Goal: Transaction & Acquisition: Purchase product/service

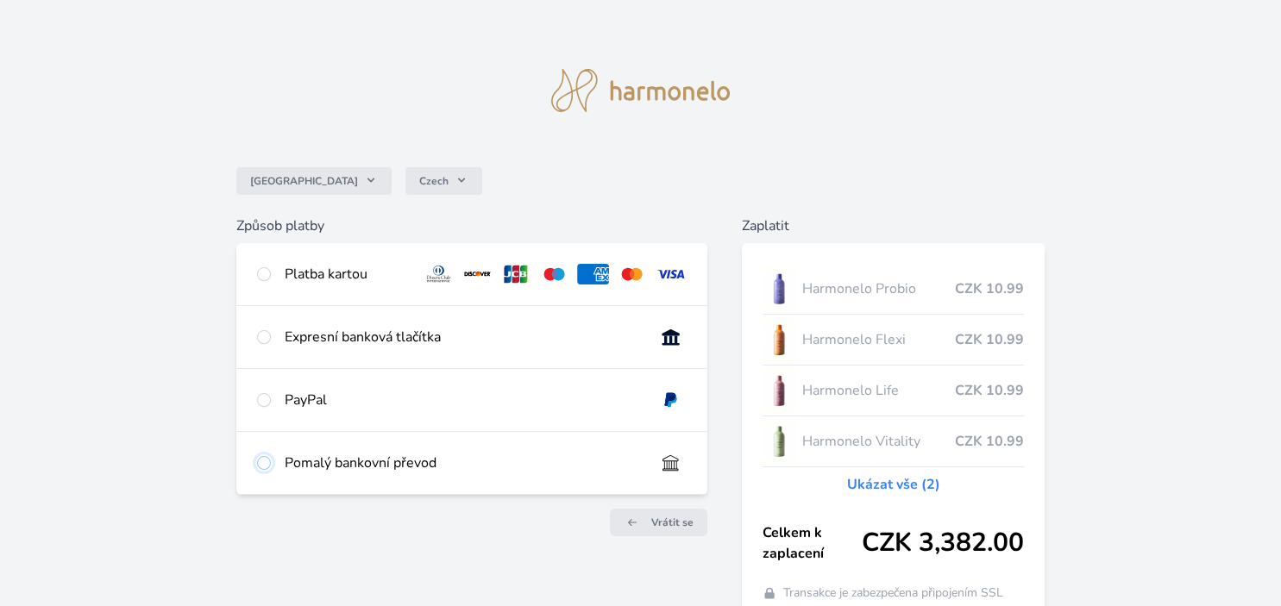
click at [267, 465] on input "radio" at bounding box center [264, 463] width 14 height 14
radio input "true"
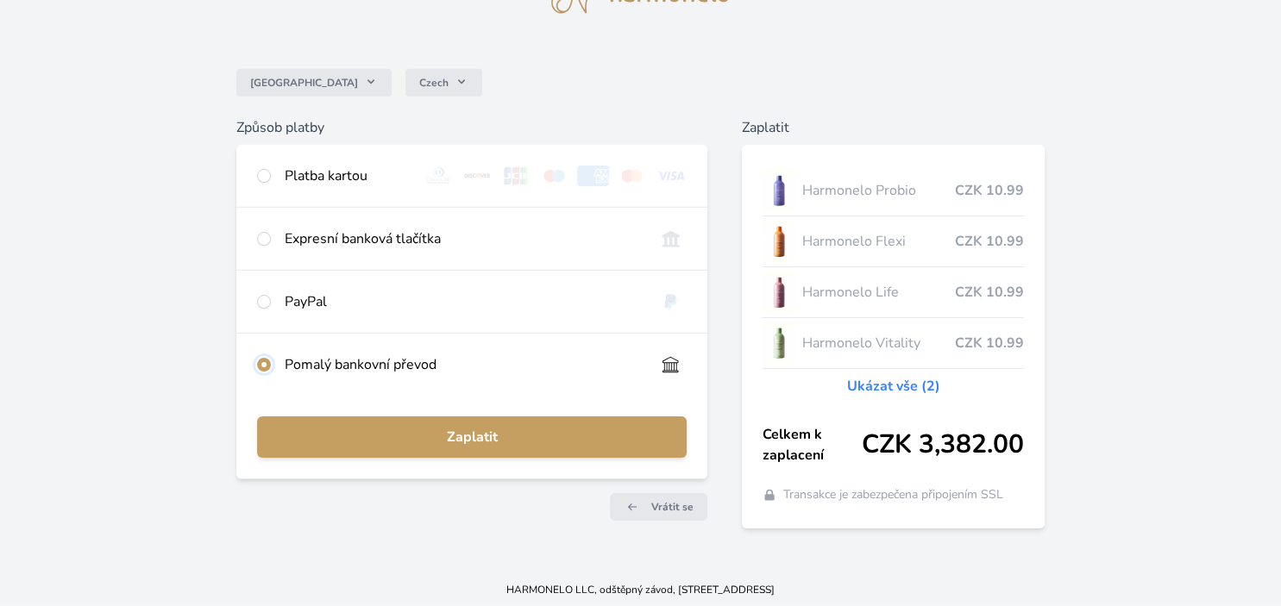
scroll to position [102, 0]
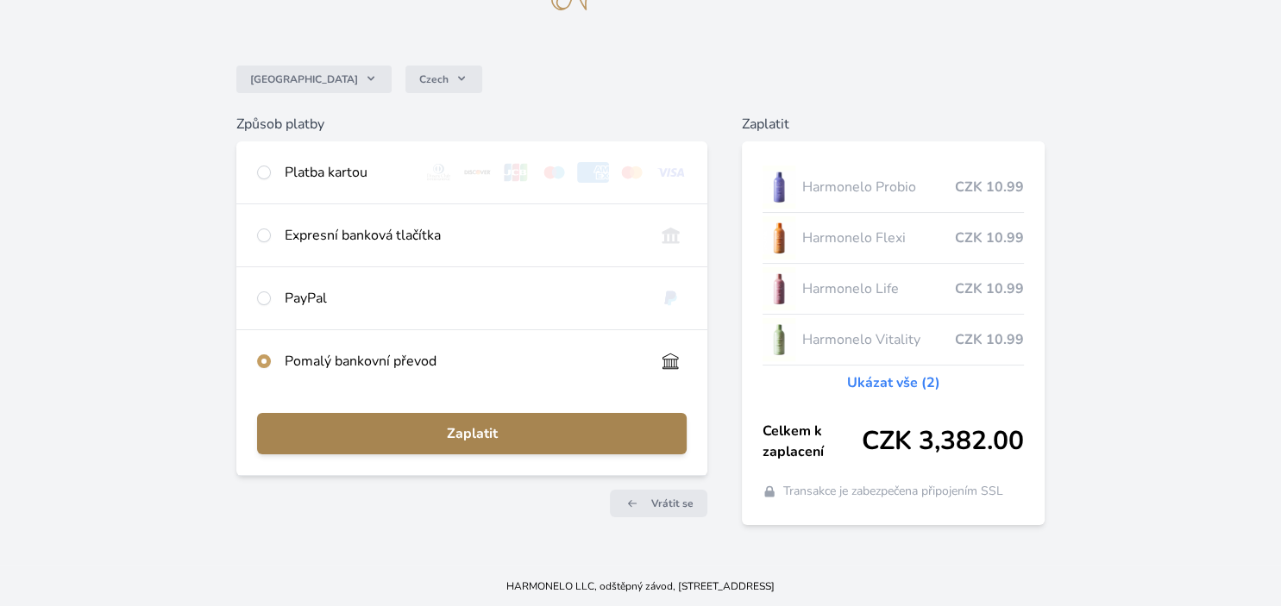
click at [484, 435] on span "Zaplatit" at bounding box center [472, 433] width 402 height 21
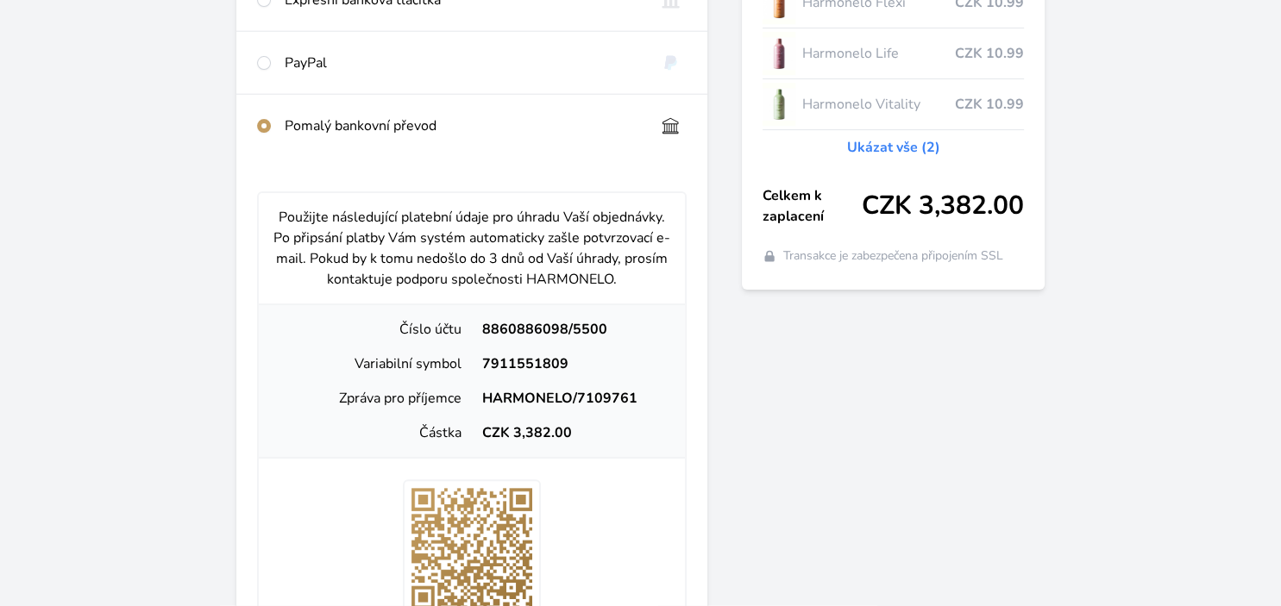
scroll to position [375, 0]
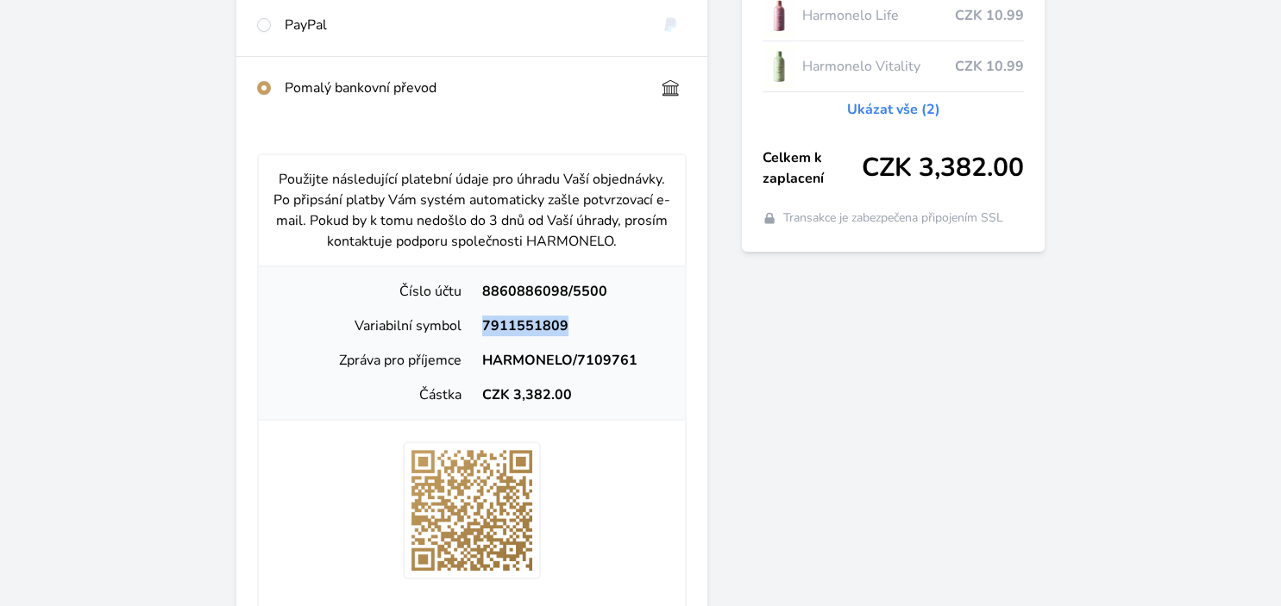
drag, startPoint x: 565, startPoint y: 323, endPoint x: 486, endPoint y: 325, distance: 78.5
click at [485, 326] on div "7911551809" at bounding box center [571, 326] width 199 height 21
copy div "7911551809"
click at [604, 457] on div at bounding box center [472, 511] width 426 height 138
drag, startPoint x: 550, startPoint y: 391, endPoint x: 515, endPoint y: 392, distance: 35.4
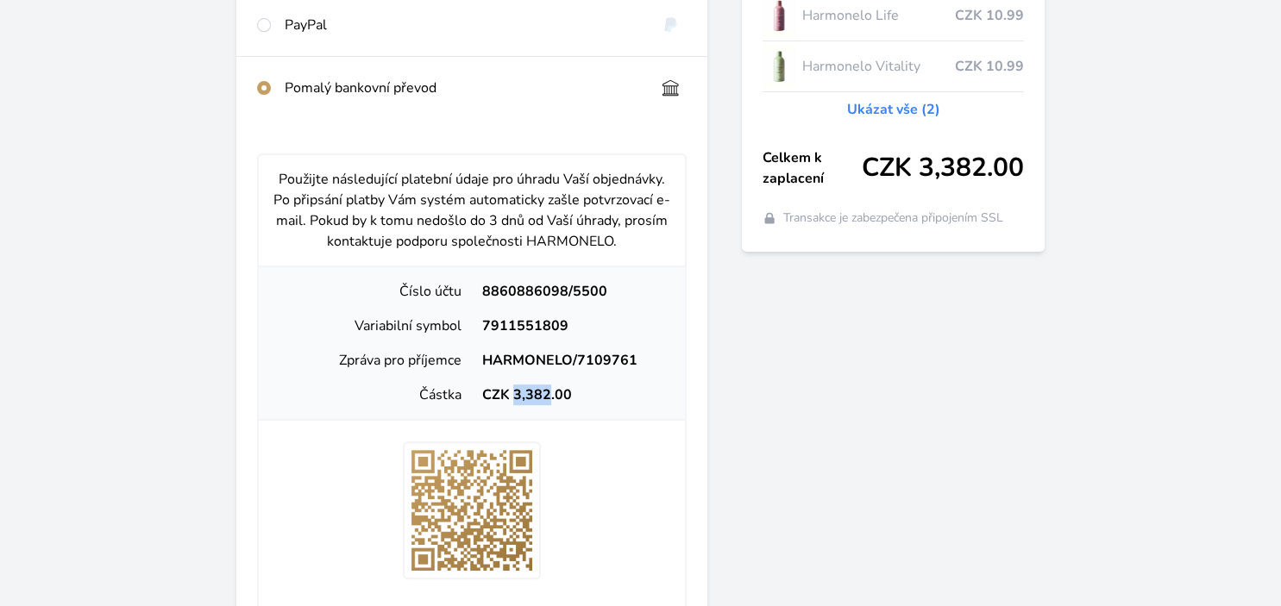
click at [514, 393] on div "CZK 3,382.00" at bounding box center [571, 395] width 199 height 21
copy div "3,382"
click at [635, 409] on div "Částka CZK 3,382.00" at bounding box center [472, 395] width 412 height 34
drag, startPoint x: 633, startPoint y: 359, endPoint x: 482, endPoint y: 357, distance: 150.9
click at [479, 356] on div "HARMONELO/7109761" at bounding box center [571, 360] width 199 height 21
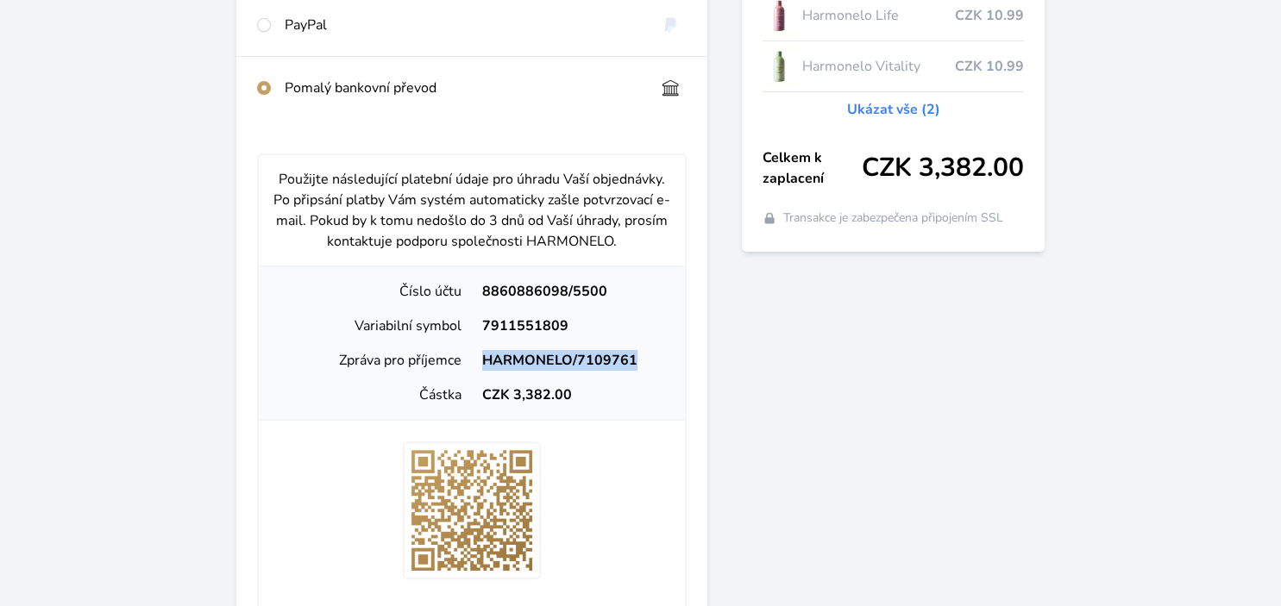
copy div "HARMONELO/7109761"
click at [675, 485] on div at bounding box center [472, 511] width 426 height 138
